Goal: Register for event/course

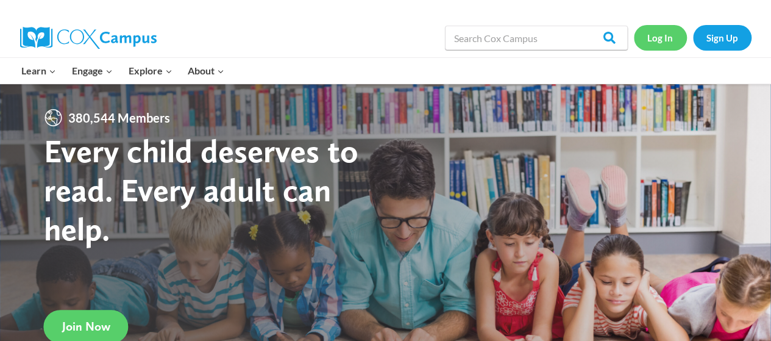
click at [659, 34] on link "Log In" at bounding box center [660, 37] width 53 height 25
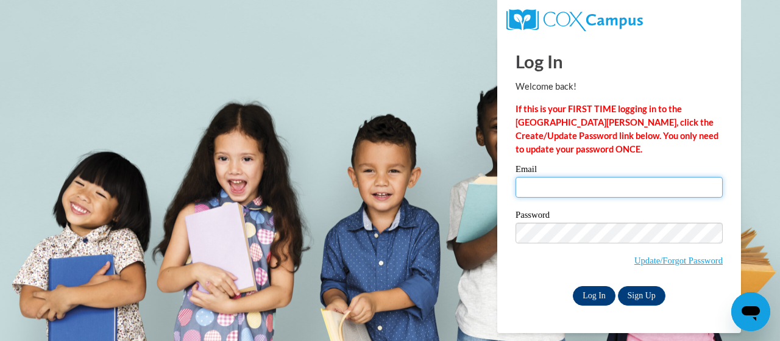
type input "borum.blair.a@muscogee.k12.ga.us"
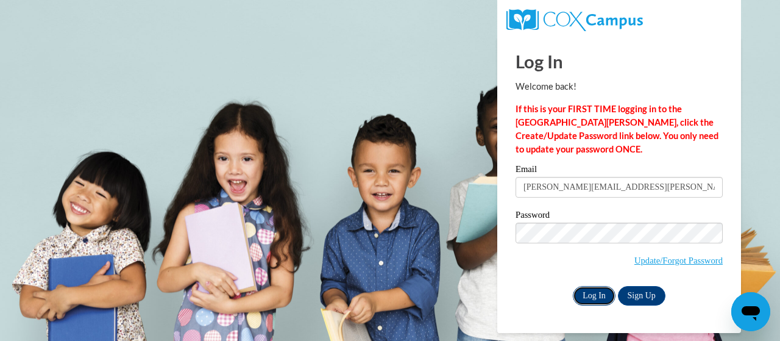
click at [602, 297] on input "Log In" at bounding box center [594, 295] width 43 height 19
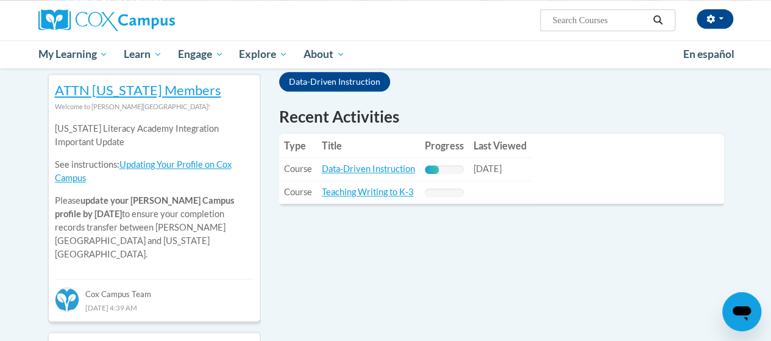
scroll to position [244, 0]
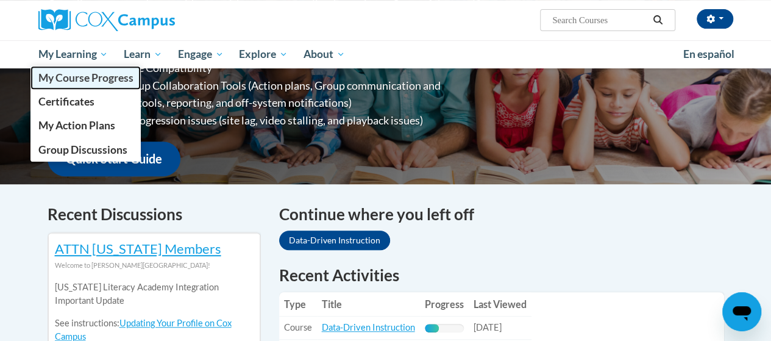
click at [93, 85] on link "My Course Progress" at bounding box center [85, 78] width 111 height 24
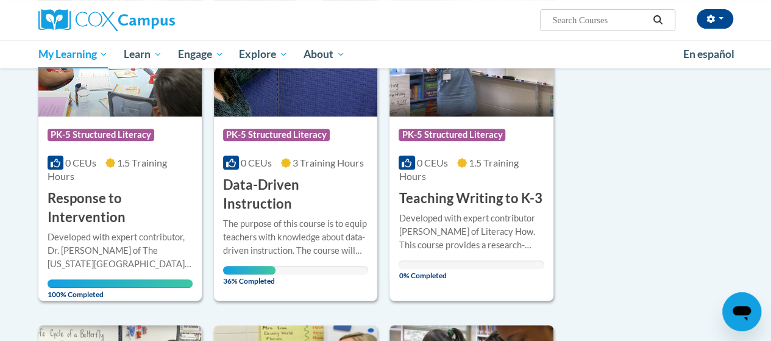
scroll to position [305, 0]
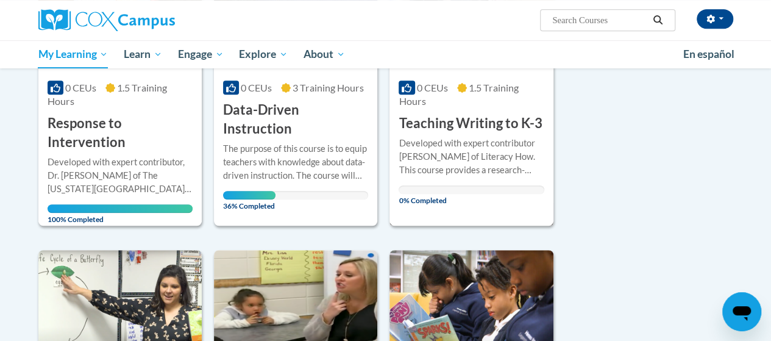
click at [447, 206] on div "Course Category: PK-5 Structured Literacy 0 CEUs 1.5 Training Hours COURSE Teac…" at bounding box center [470, 71] width 163 height 308
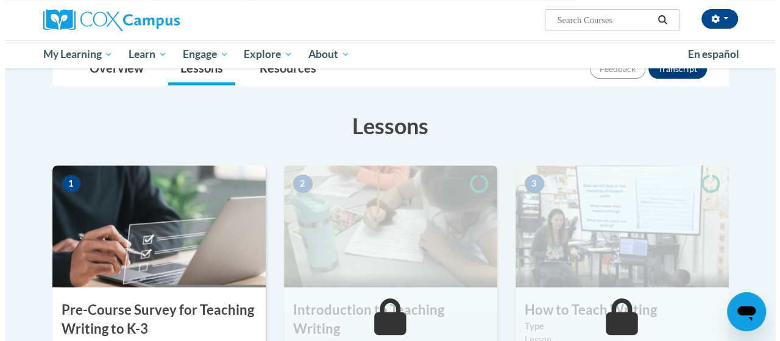
scroll to position [244, 0]
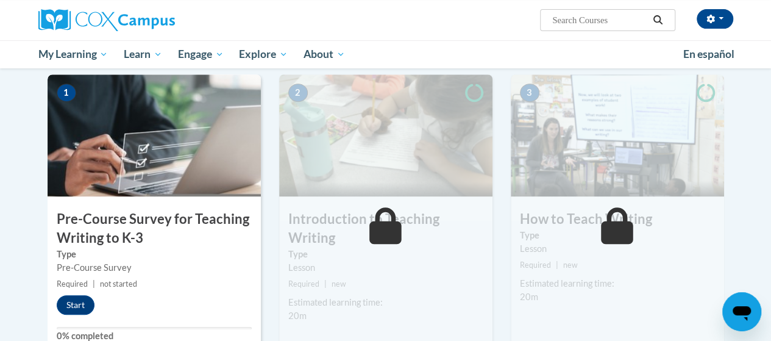
click at [272, 197] on div "2 Introduction to Teaching Writing Type Lesson Required | new Estimated learnin…" at bounding box center [385, 225] width 231 height 302
click at [68, 308] on button "Start" at bounding box center [76, 304] width 38 height 19
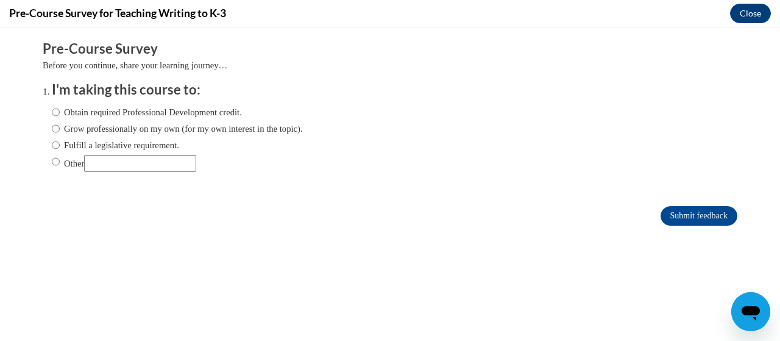
scroll to position [0, 0]
click at [157, 114] on label "Obtain required Professional Development credit." at bounding box center [147, 111] width 190 height 13
click at [60, 114] on input "Obtain required Professional Development credit." at bounding box center [56, 111] width 8 height 13
radio input "true"
click at [670, 219] on input "Submit feedback" at bounding box center [698, 215] width 77 height 19
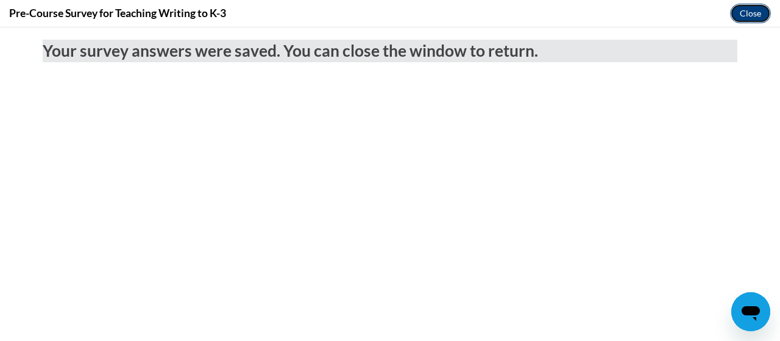
click at [745, 20] on button "Close" at bounding box center [750, 13] width 41 height 19
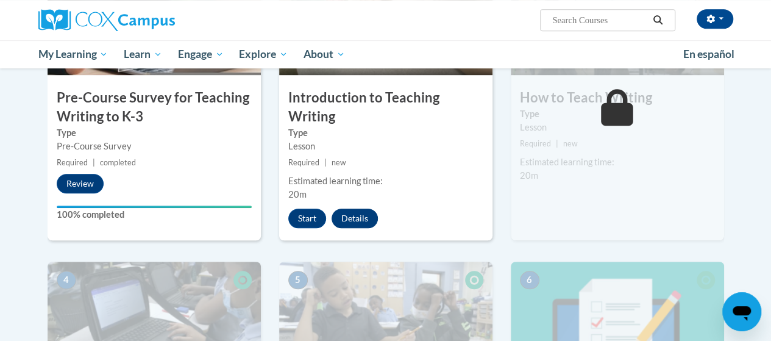
scroll to position [366, 0]
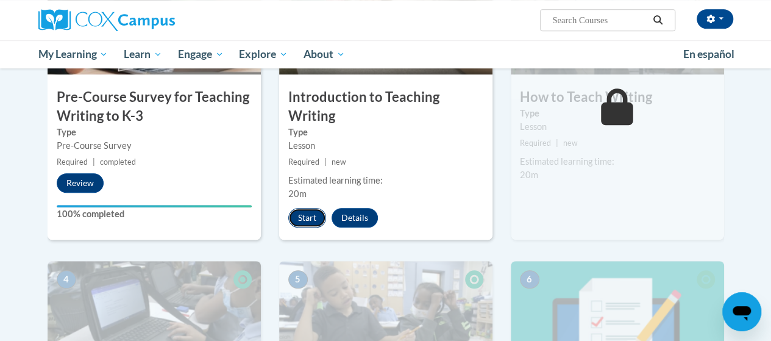
click at [319, 217] on button "Start" at bounding box center [307, 217] width 38 height 19
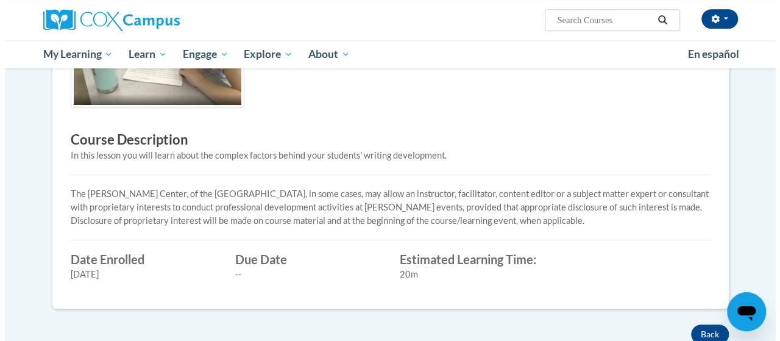
scroll to position [61, 0]
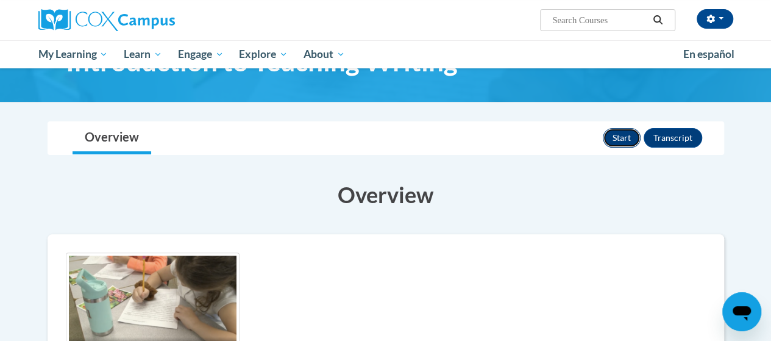
click at [614, 142] on button "Start" at bounding box center [621, 137] width 38 height 19
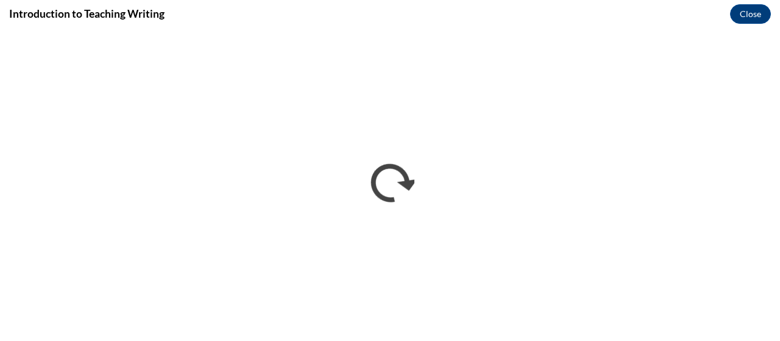
scroll to position [0, 0]
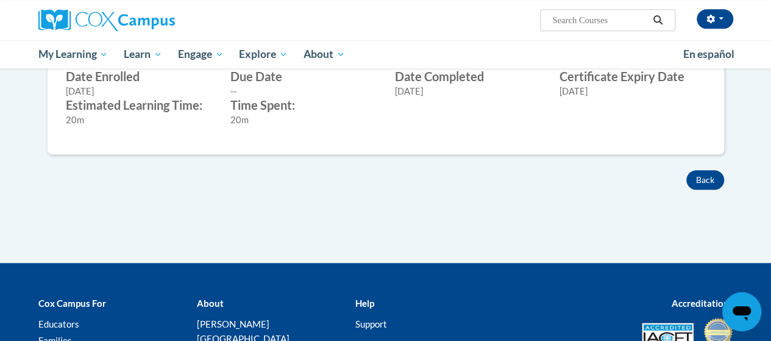
scroll to position [487, 0]
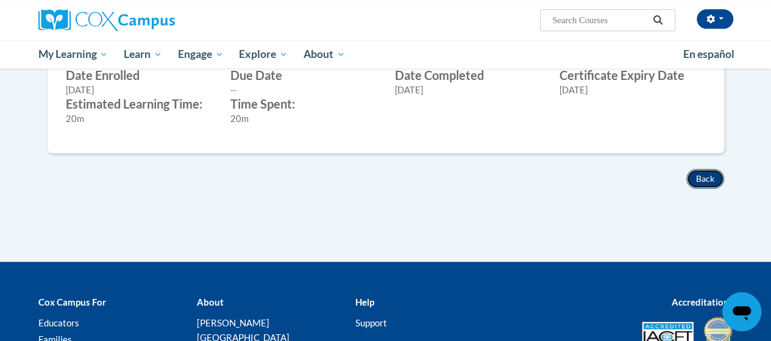
click at [698, 181] on button "Back" at bounding box center [705, 178] width 38 height 19
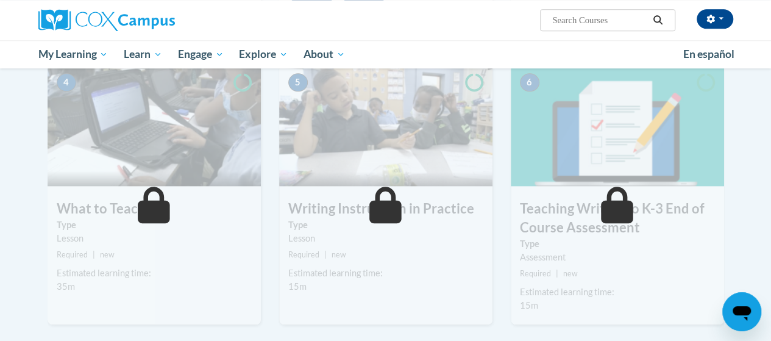
scroll to position [347, 0]
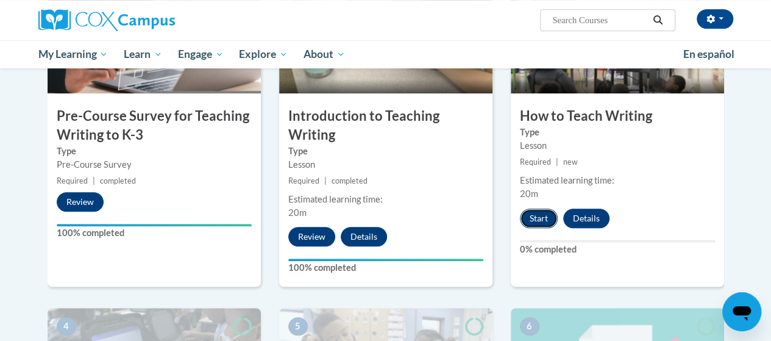
click at [540, 220] on button "Start" at bounding box center [539, 217] width 38 height 19
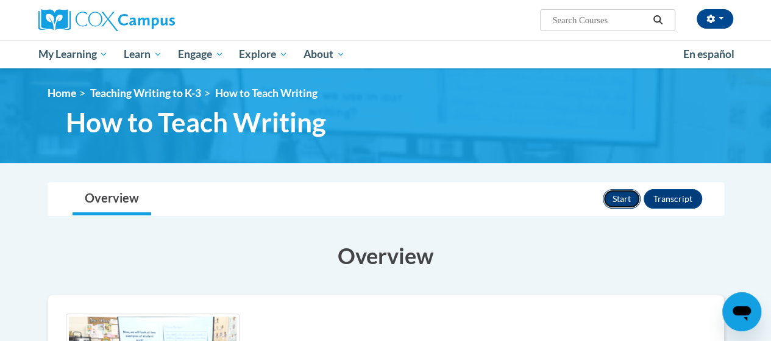
click at [620, 200] on button "Start" at bounding box center [621, 198] width 38 height 19
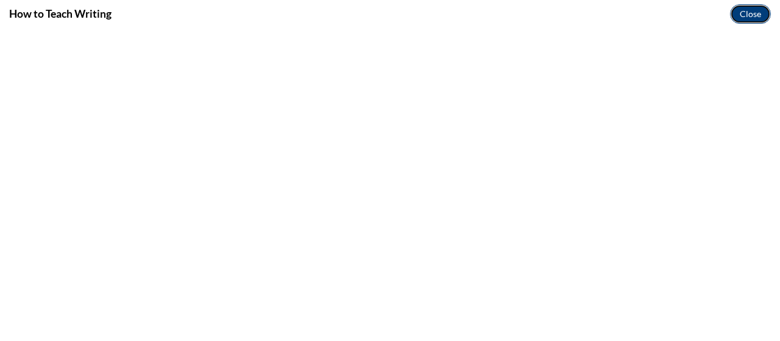
click at [749, 17] on button "Close" at bounding box center [750, 13] width 41 height 19
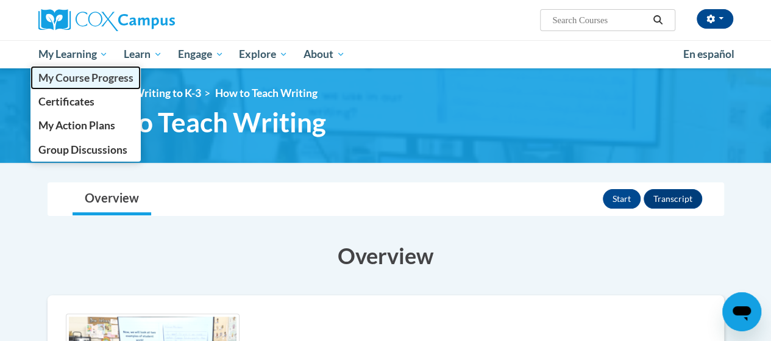
click at [60, 76] on span "My Course Progress" at bounding box center [85, 77] width 95 height 13
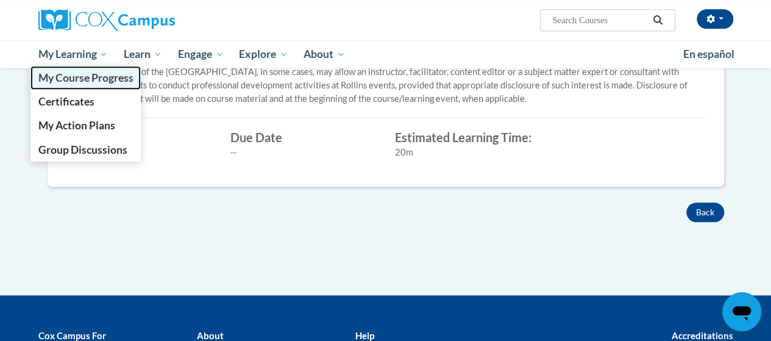
click at [83, 83] on span "My Course Progress" at bounding box center [85, 77] width 95 height 13
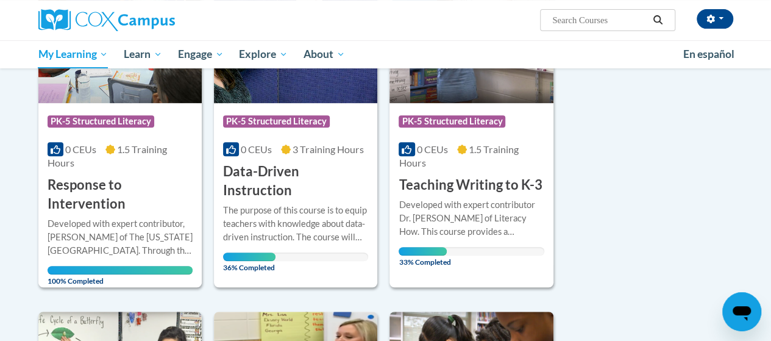
scroll to position [244, 0]
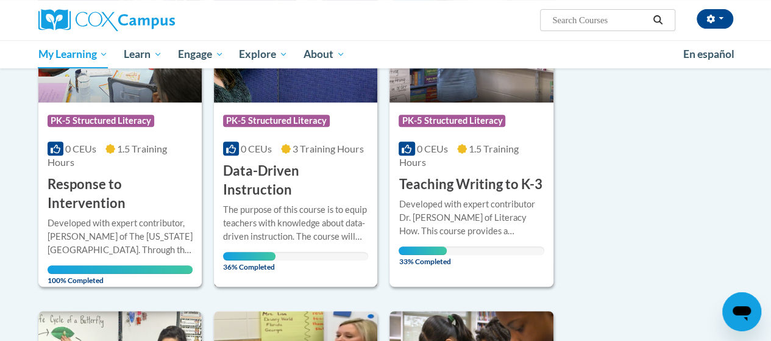
click at [290, 205] on div "The purpose of this course is to equip teachers with knowledge about data-drive…" at bounding box center [295, 223] width 145 height 40
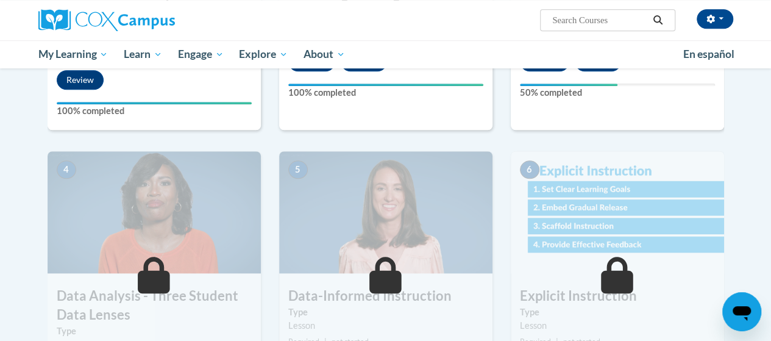
scroll to position [225, 0]
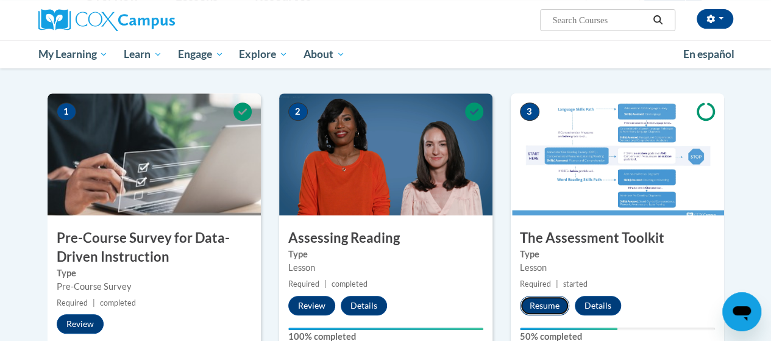
click at [528, 302] on button "Resume" at bounding box center [544, 304] width 49 height 19
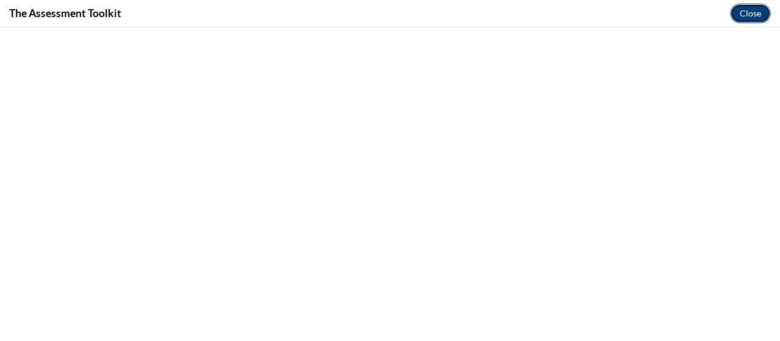
click at [750, 13] on button "Close" at bounding box center [750, 13] width 41 height 19
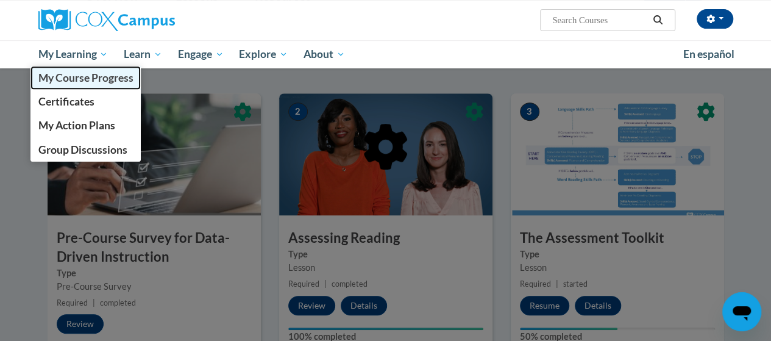
click at [82, 76] on span "My Course Progress" at bounding box center [85, 77] width 95 height 13
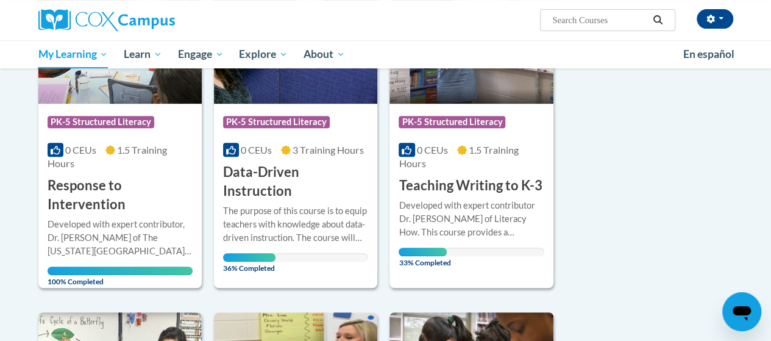
scroll to position [244, 0]
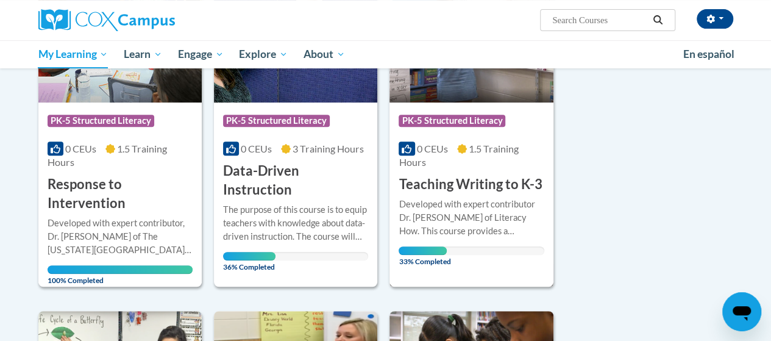
click at [445, 236] on div "Developed with expert contributor Dr. [PERSON_NAME] of Literacy How. This cours…" at bounding box center [470, 217] width 145 height 40
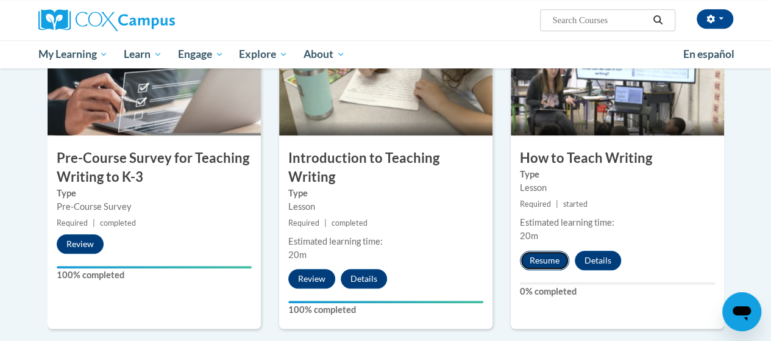
click at [531, 257] on button "Resume" at bounding box center [544, 259] width 49 height 19
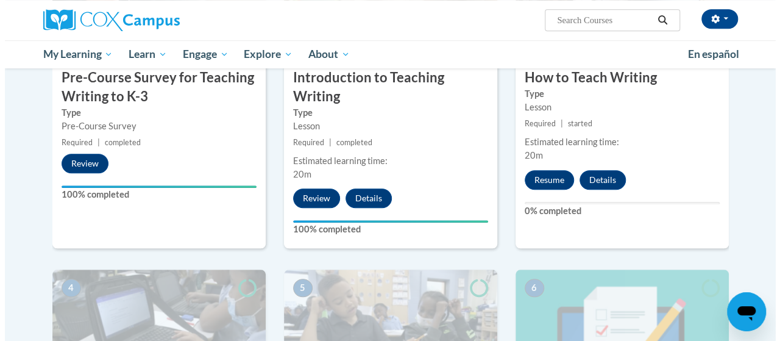
scroll to position [387, 0]
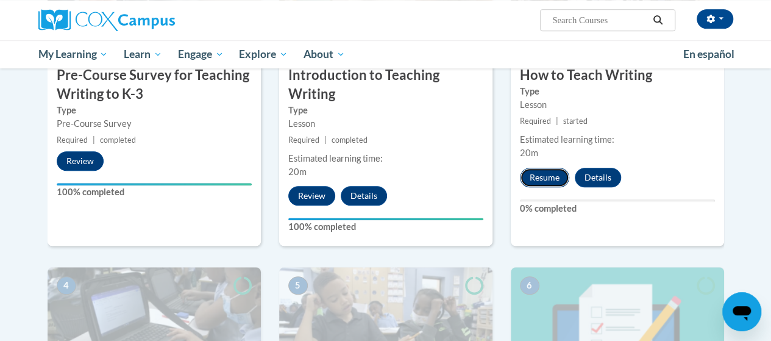
click at [550, 180] on button "Resume" at bounding box center [544, 177] width 49 height 19
